Goal: Navigation & Orientation: Find specific page/section

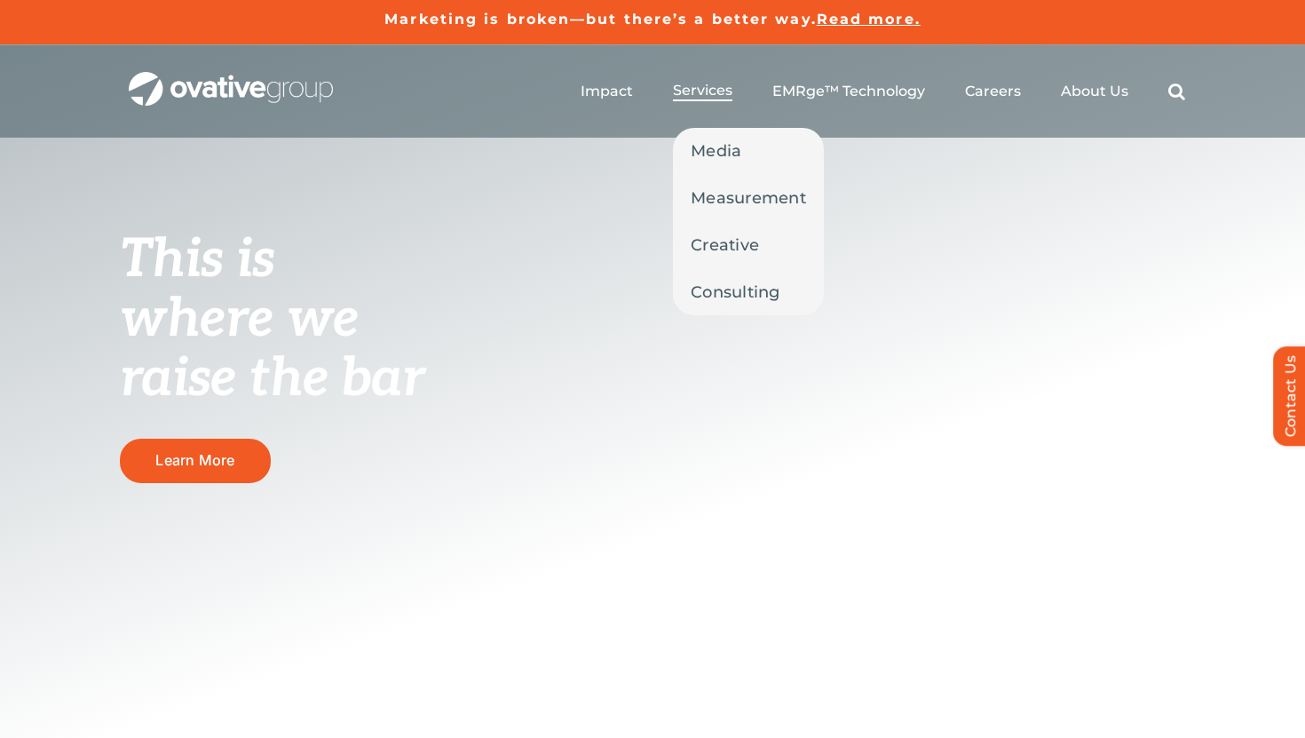
click at [683, 98] on span "Services" at bounding box center [702, 91] width 59 height 18
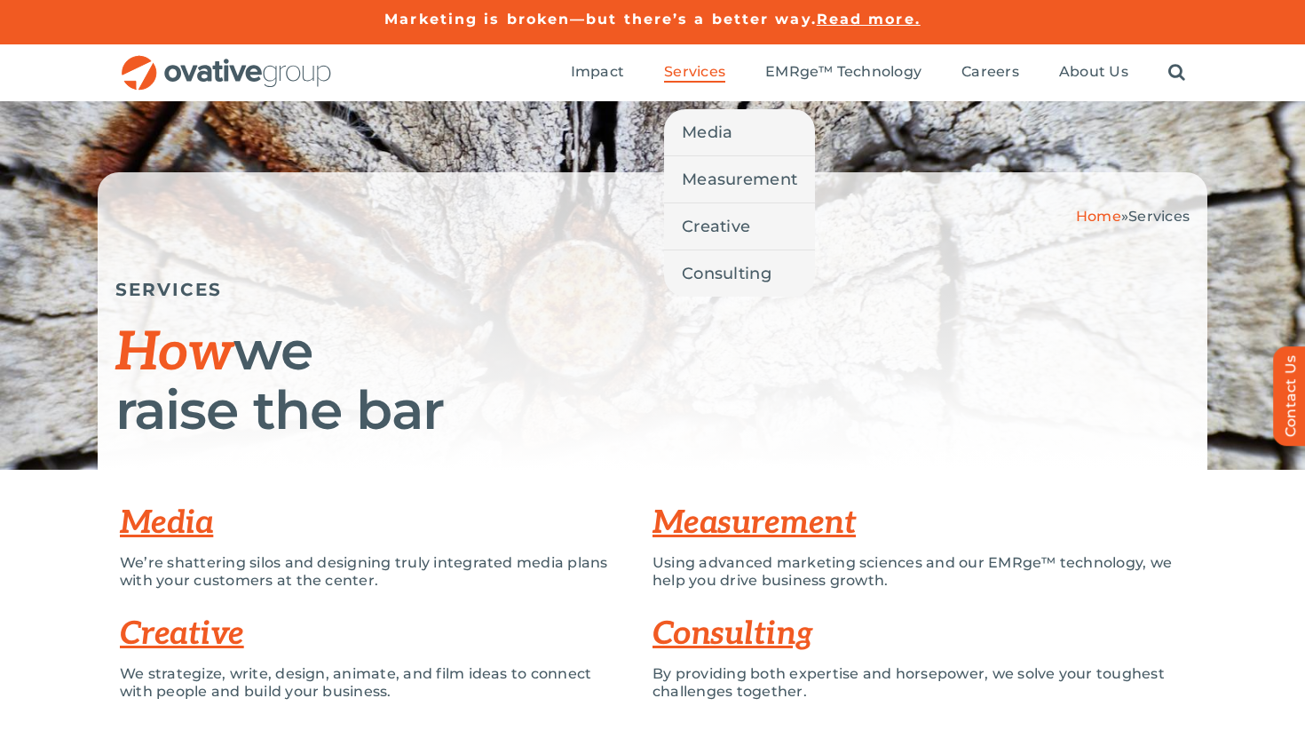
click at [690, 74] on span "Services" at bounding box center [694, 72] width 61 height 18
click at [699, 131] on span "Media" at bounding box center [707, 132] width 51 height 25
